Goal: Book appointment/travel/reservation

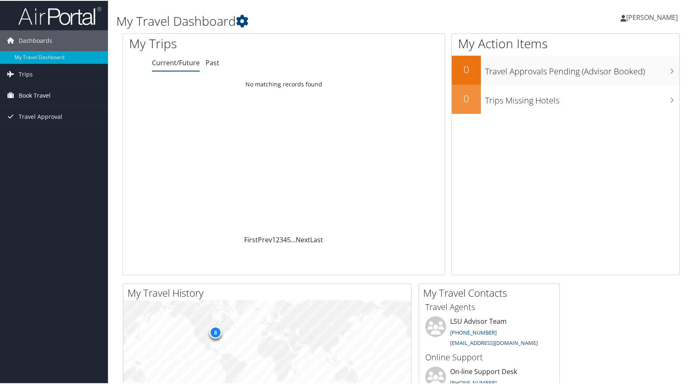
click at [50, 95] on span "Book Travel" at bounding box center [35, 94] width 32 height 21
click at [80, 125] on link "Book/Manage Online Trips" at bounding box center [54, 123] width 108 height 12
